Goal: Information Seeking & Learning: Learn about a topic

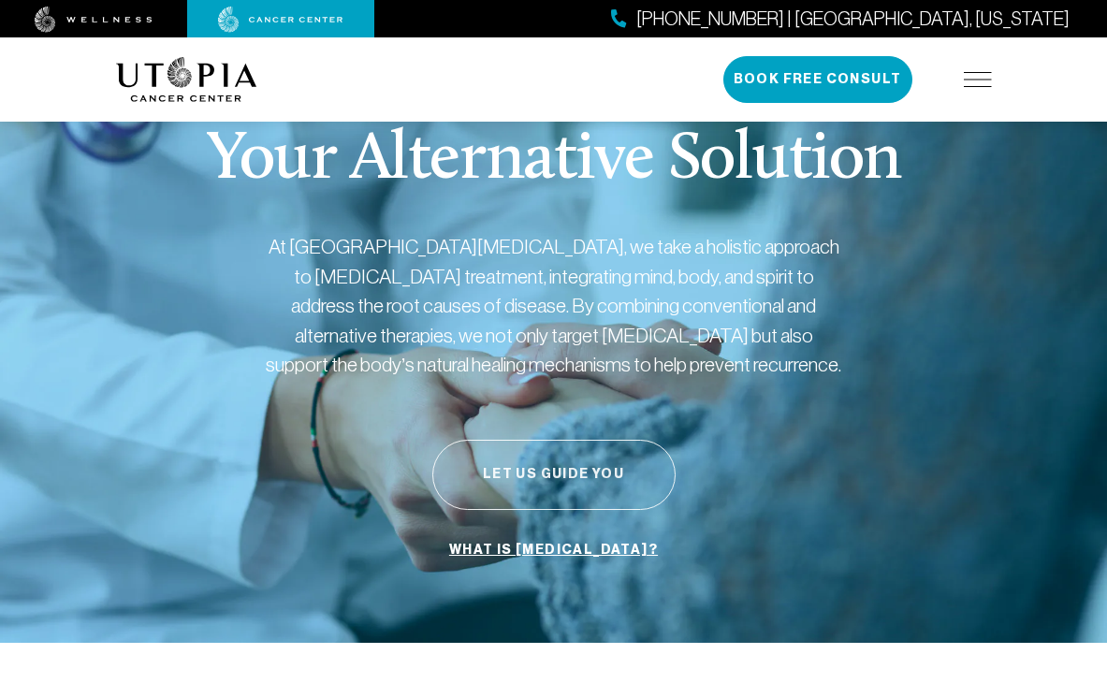
scroll to position [35, 0]
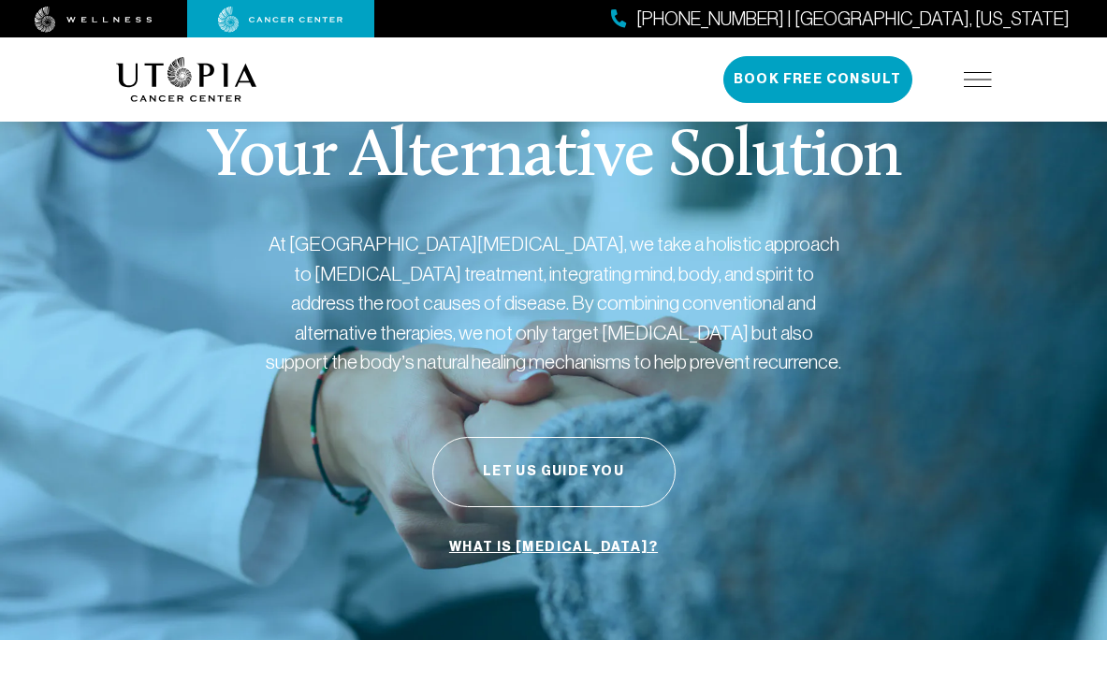
click at [974, 79] on img at bounding box center [978, 79] width 28 height 15
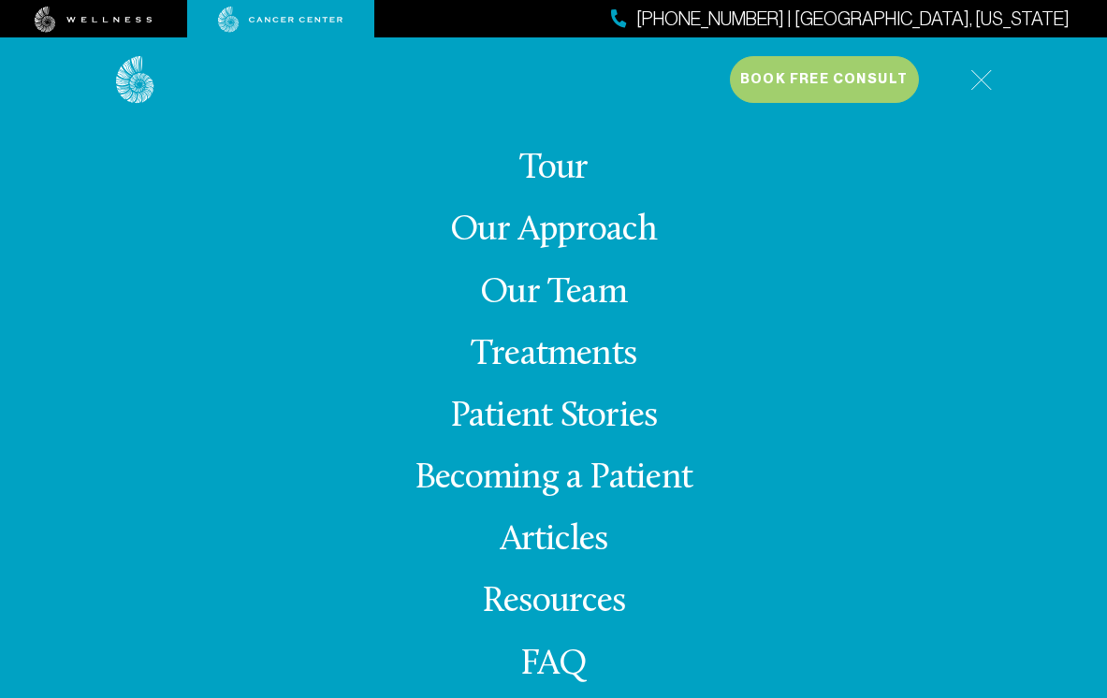
click at [550, 233] on link "Our Approach" at bounding box center [553, 230] width 207 height 36
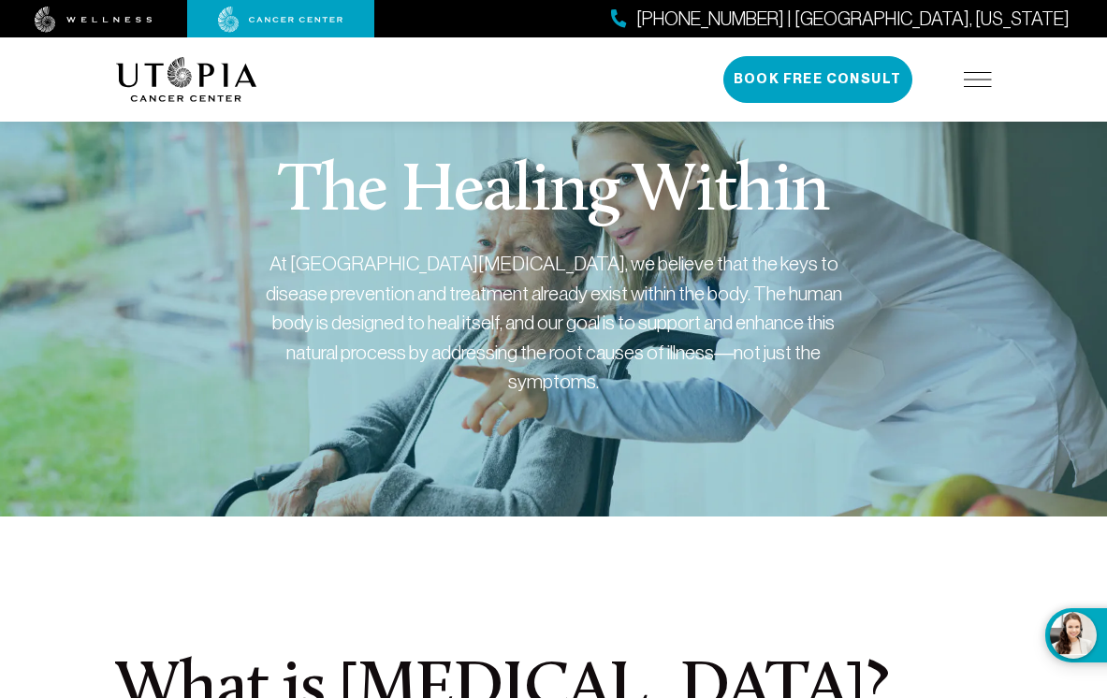
click at [971, 83] on img at bounding box center [978, 79] width 28 height 15
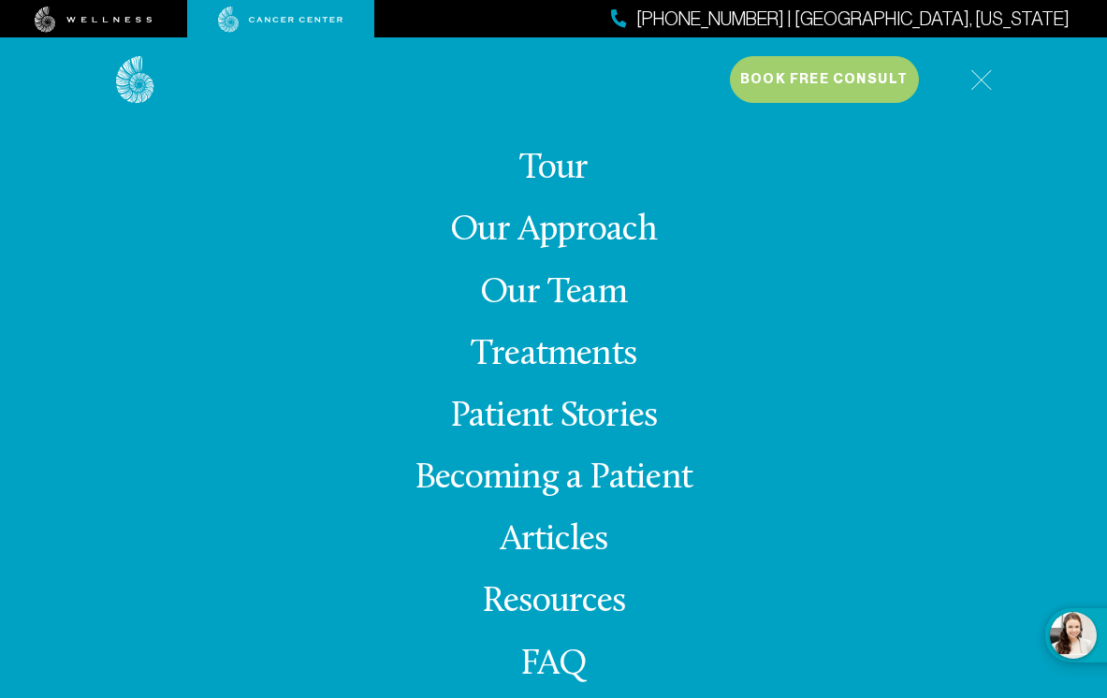
click at [549, 356] on link "Treatments" at bounding box center [554, 355] width 166 height 36
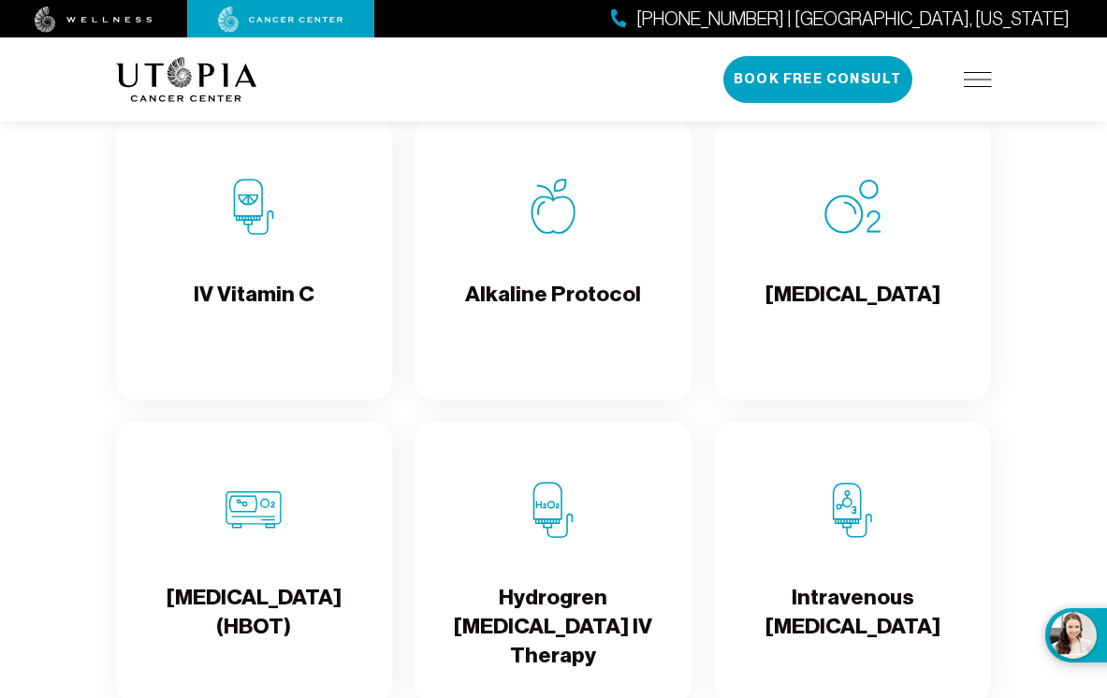
scroll to position [2114, 0]
click at [536, 277] on div "Alkaline Protocol" at bounding box center [553, 258] width 277 height 281
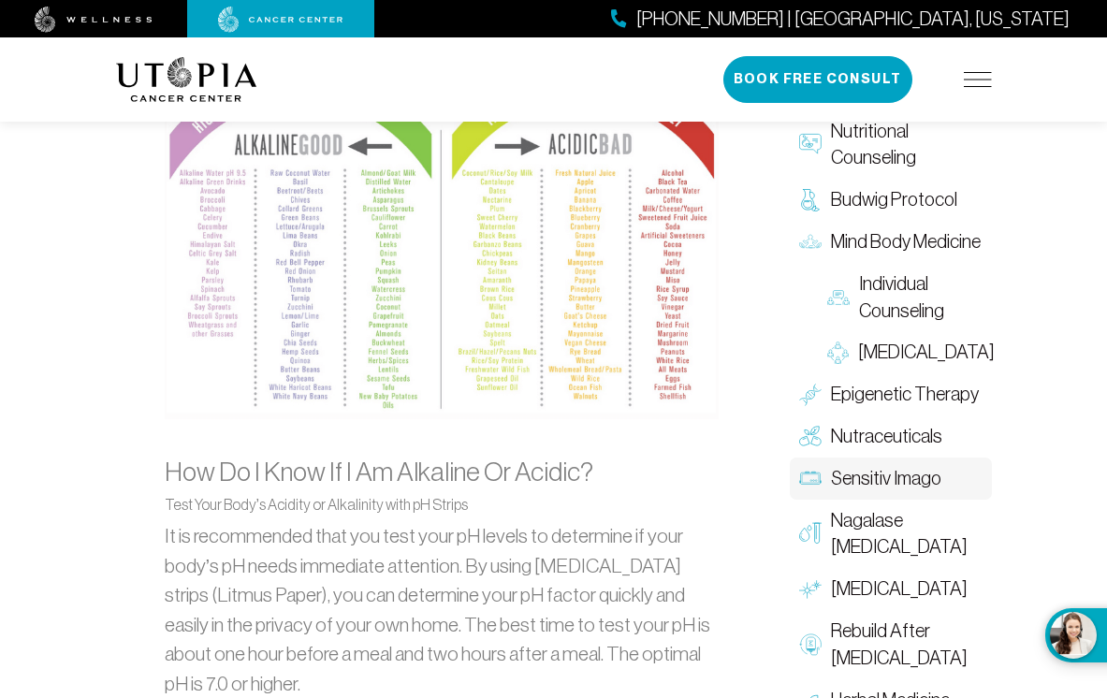
scroll to position [2023, 0]
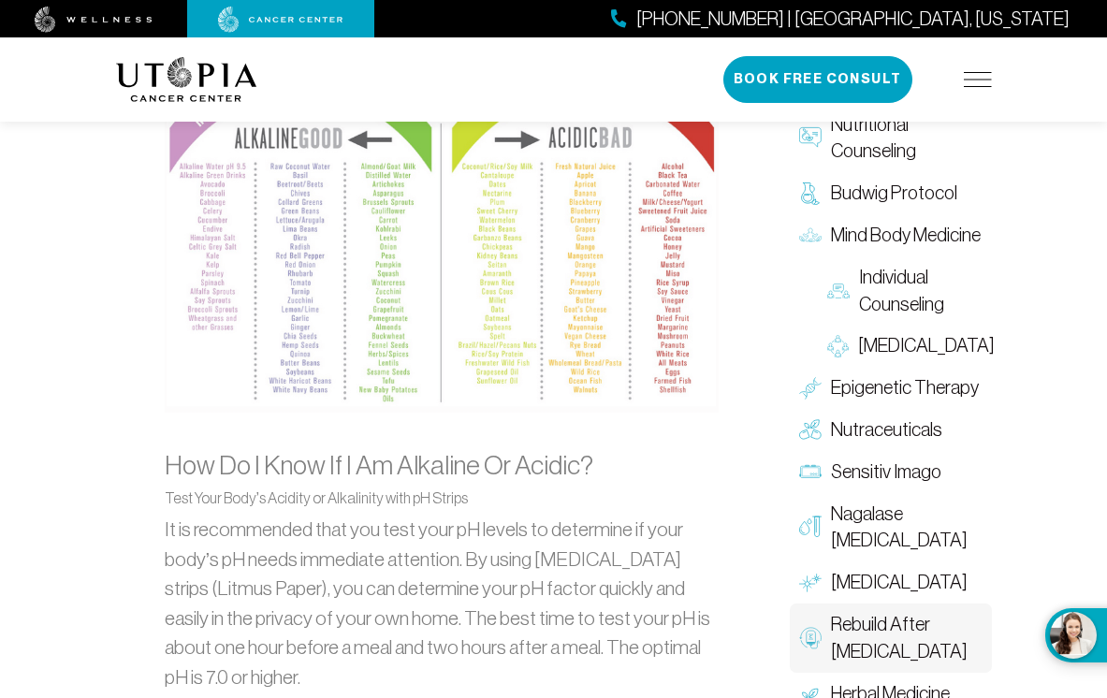
click at [879, 620] on span "Rebuild After [MEDICAL_DATA]" at bounding box center [907, 638] width 152 height 54
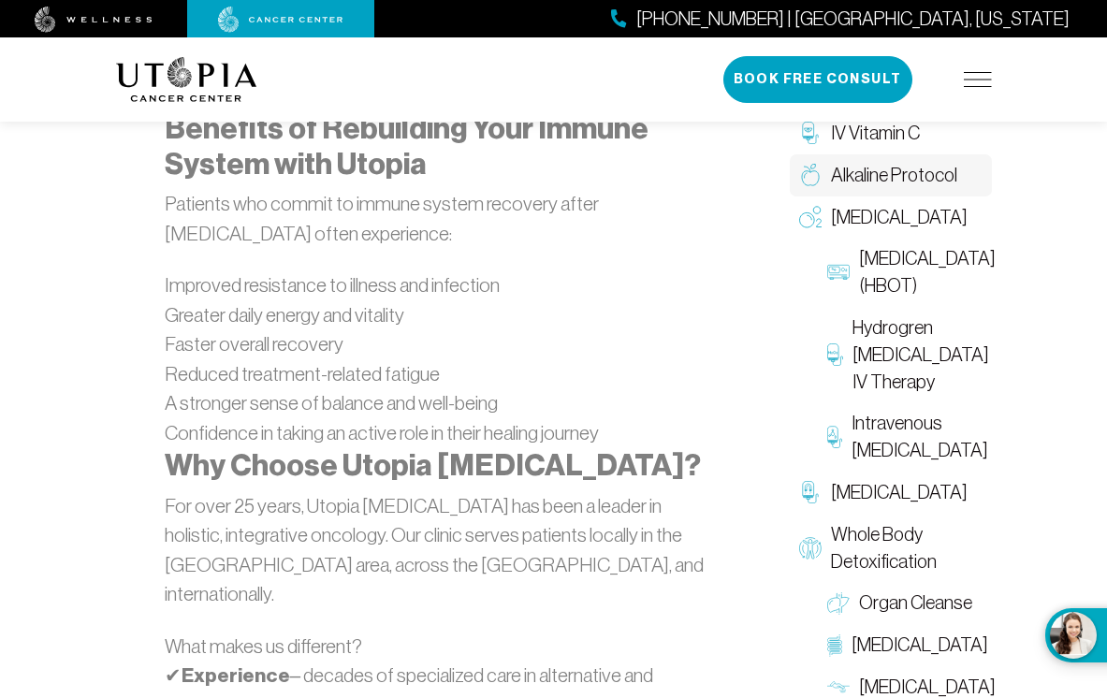
scroll to position [5232, 0]
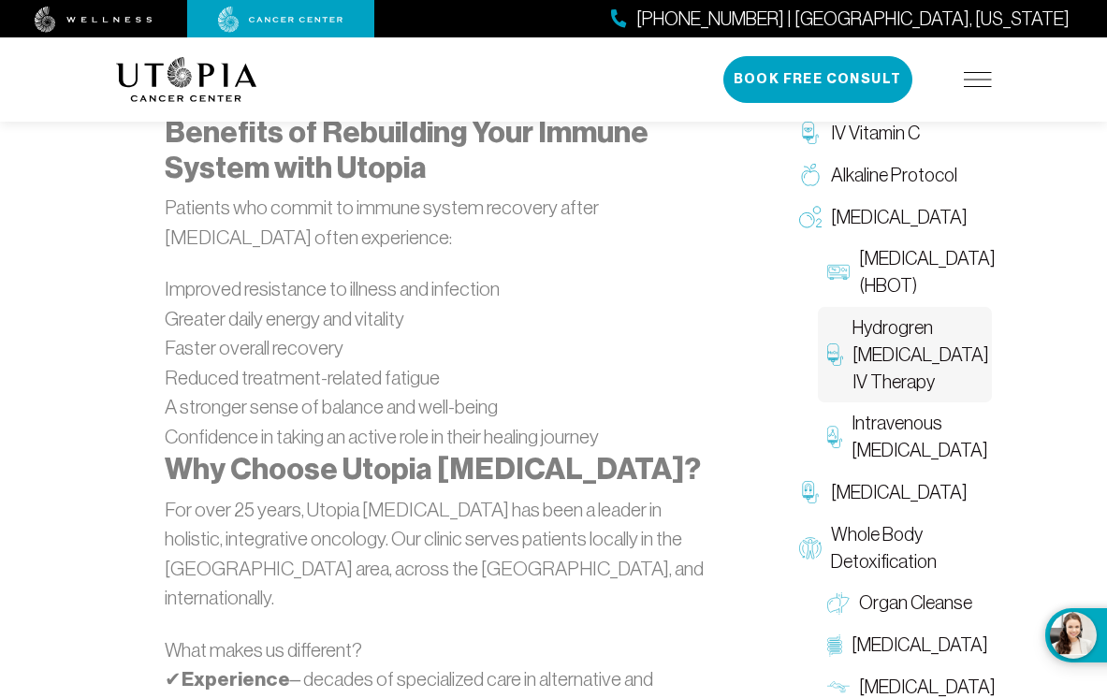
click at [905, 389] on span "Hydrogren [MEDICAL_DATA] IV Therapy" at bounding box center [921, 354] width 137 height 80
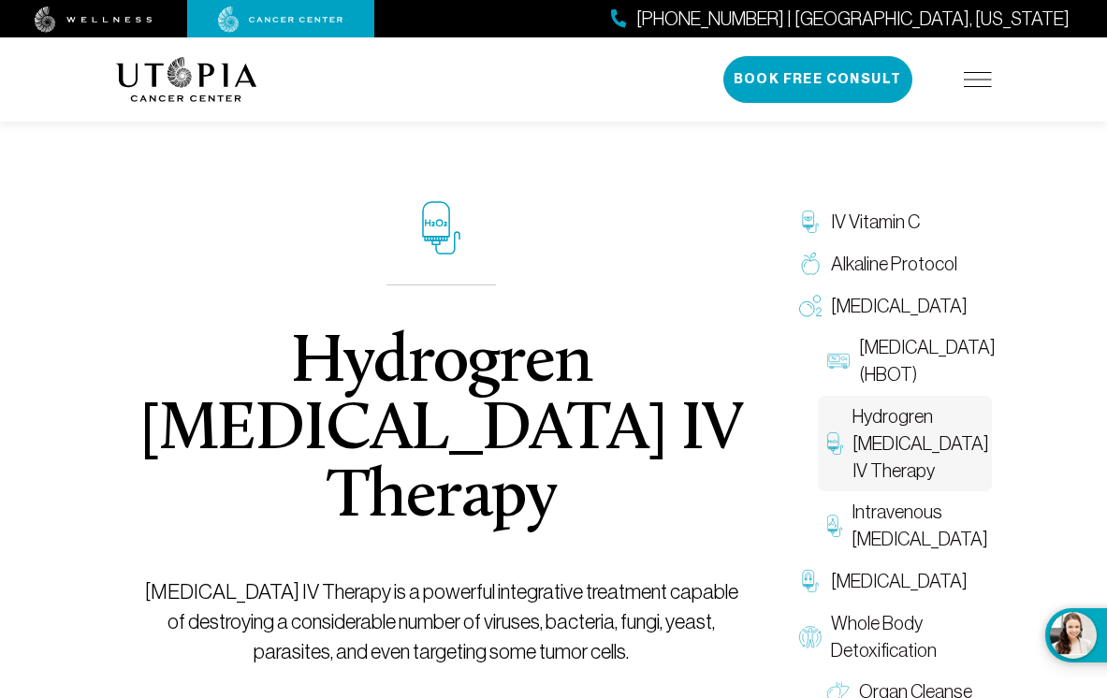
click at [973, 79] on img at bounding box center [978, 79] width 28 height 15
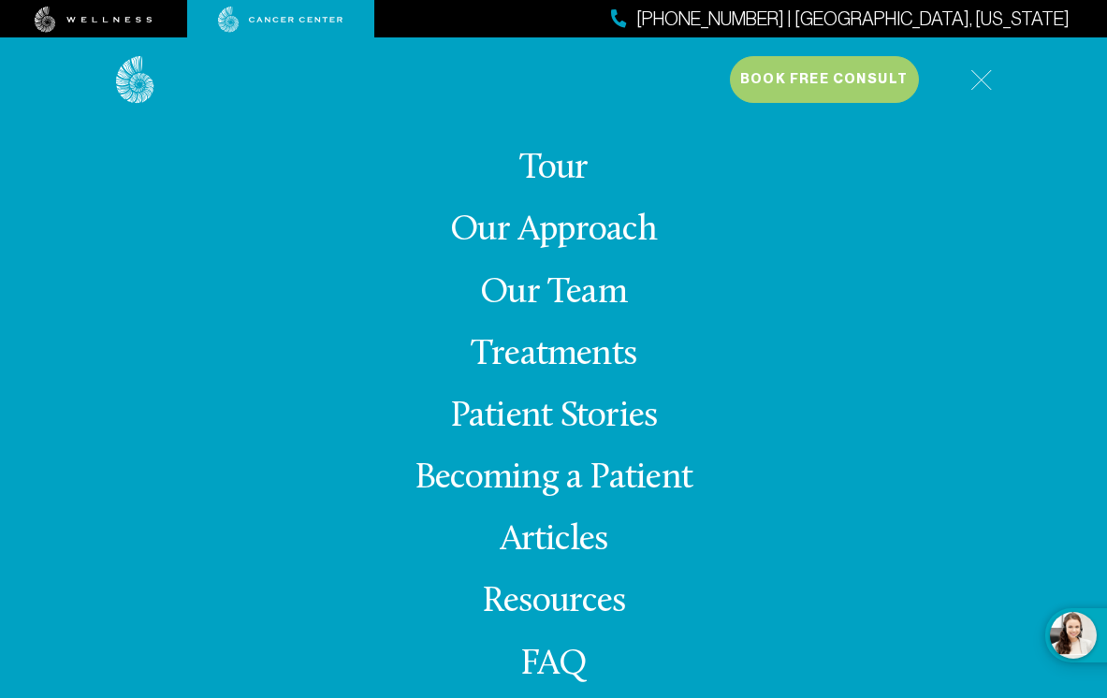
click at [110, 14] on img at bounding box center [94, 20] width 118 height 26
